Goal: Check status: Check status

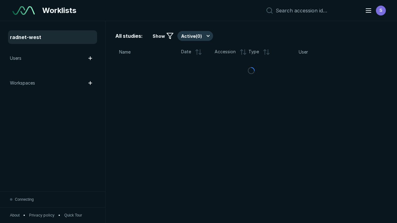
scroll to position [1693, 2582]
